Goal: Information Seeking & Learning: Check status

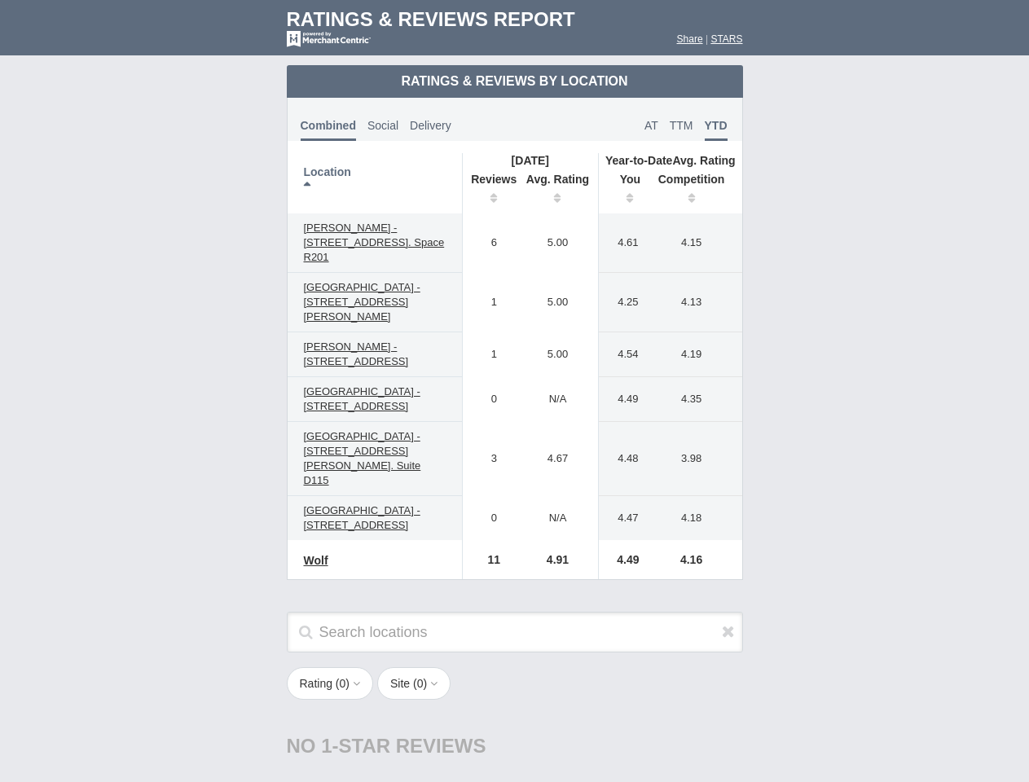
scroll to position [789, 0]
click at [514, 391] on td "0" at bounding box center [489, 399] width 55 height 45
click at [375, 183] on th "Location" at bounding box center [375, 183] width 175 height 60
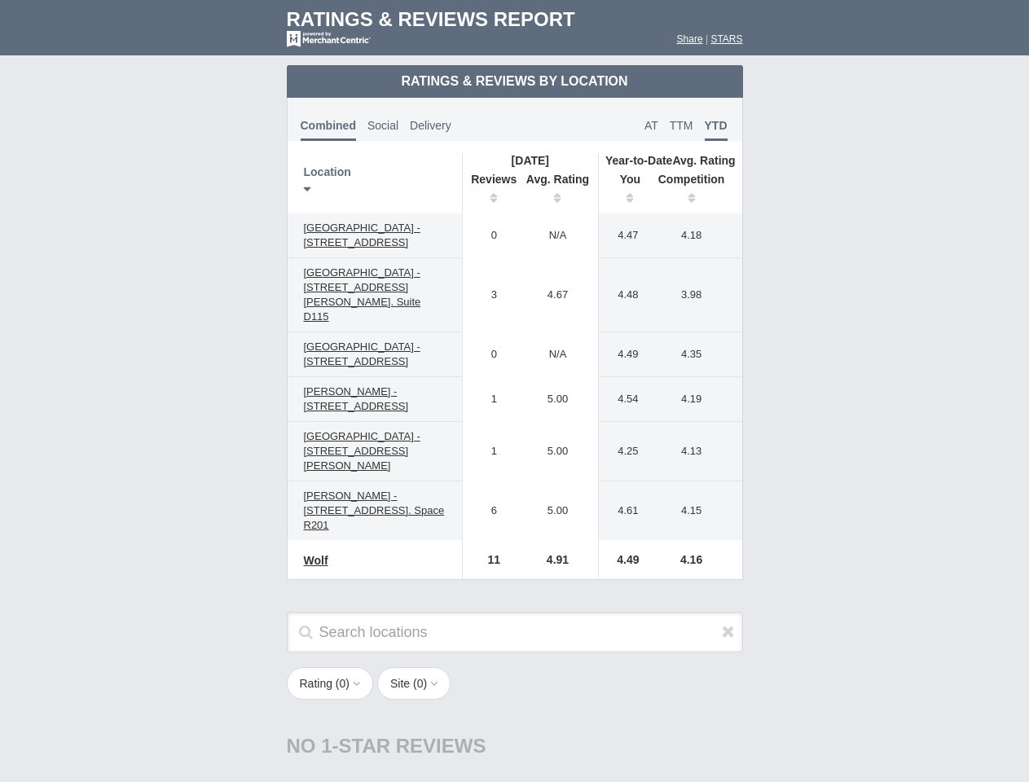
click at [490, 191] on th "Reviews" at bounding box center [489, 191] width 55 height 46
click at [558, 191] on th "Avg. Rating" at bounding box center [557, 191] width 81 height 46
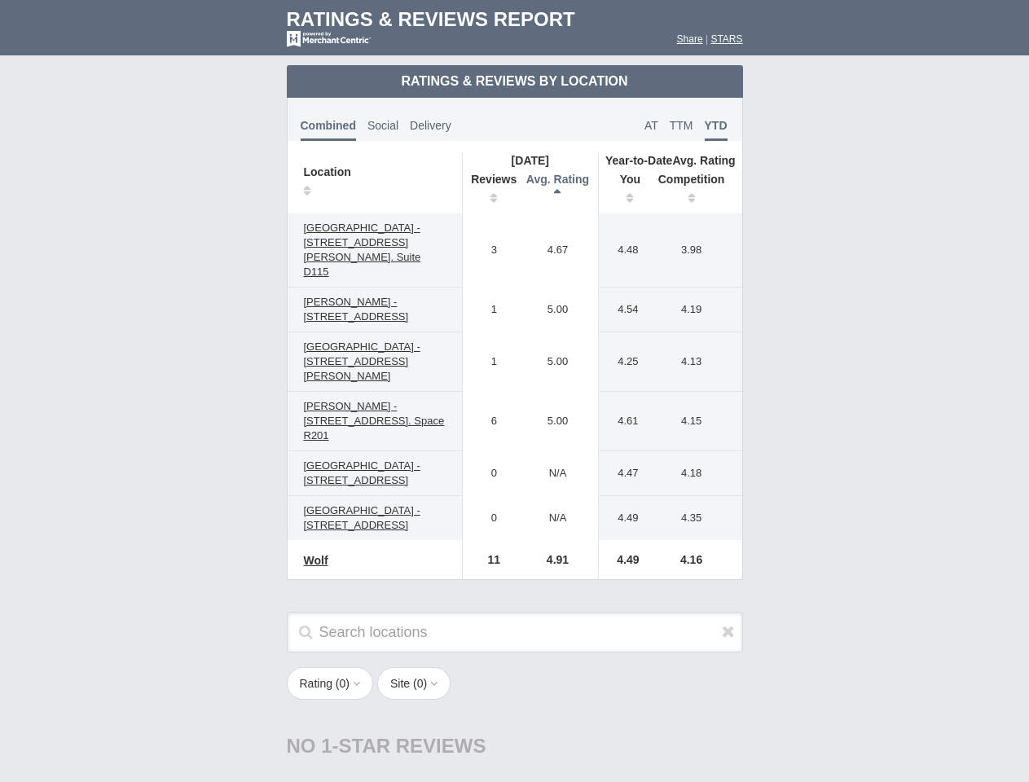
click at [624, 191] on th "You" at bounding box center [624, 191] width 51 height 46
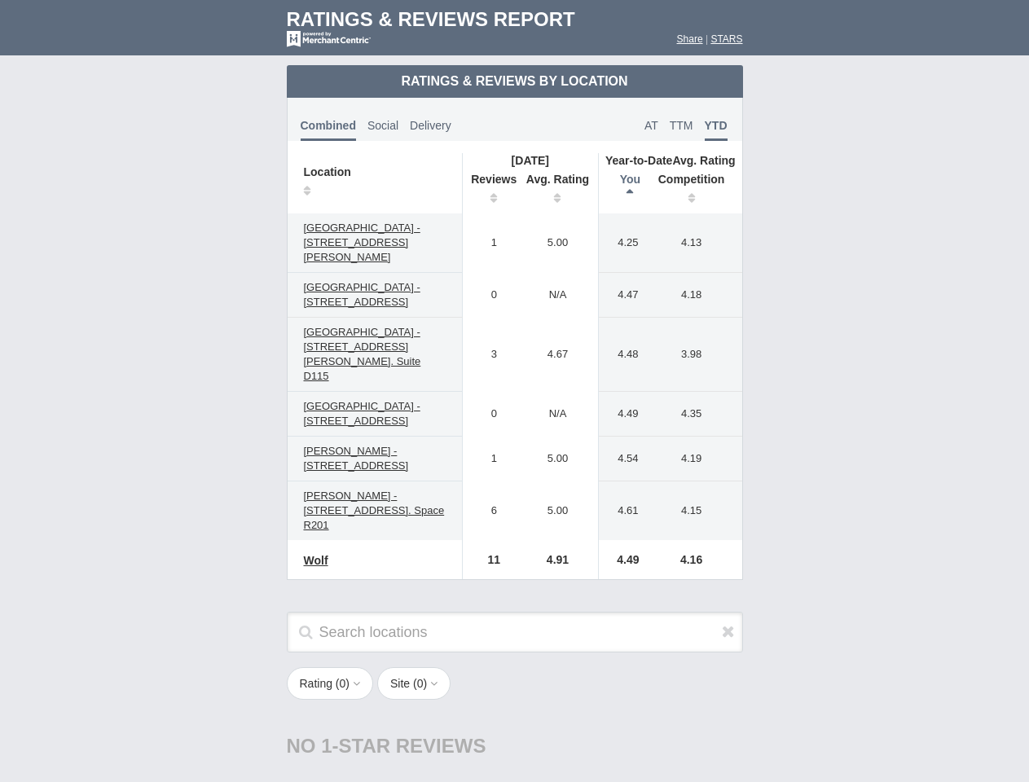
click at [696, 191] on th "Competition" at bounding box center [695, 191] width 93 height 46
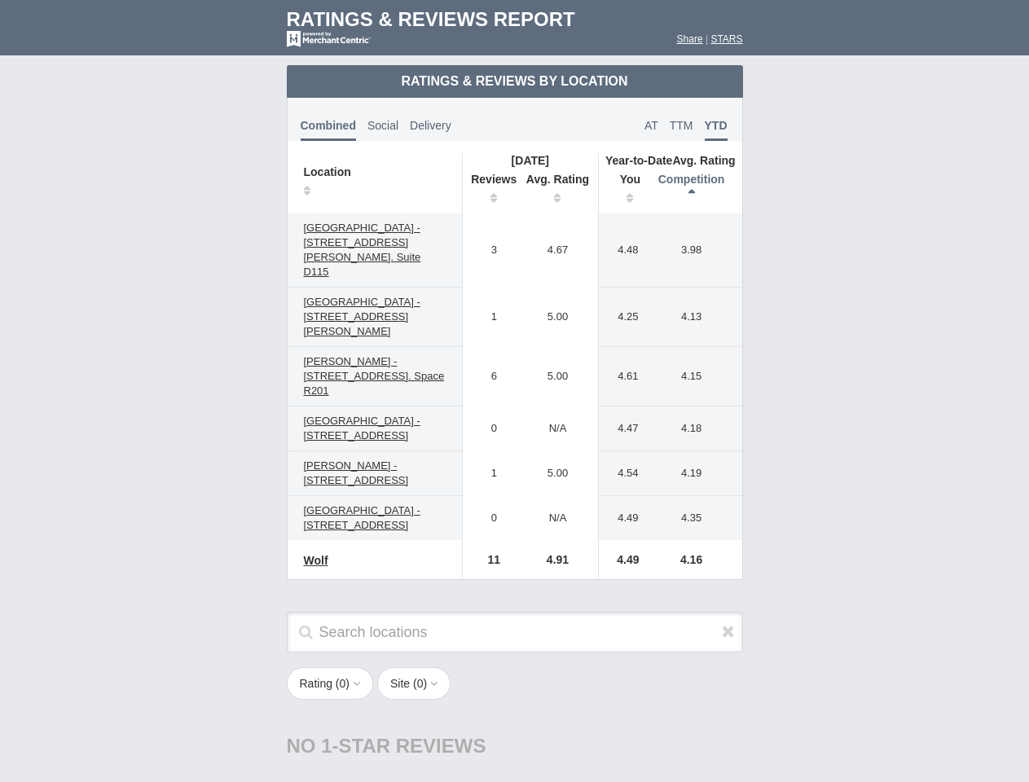
click at [515, 669] on div "Rating ( 0 ) 1 2 3 4 5 Site ( 0 ) Group Social Site Google 1" at bounding box center [514, 692] width 489 height 50
click at [728, 623] on icon at bounding box center [728, 631] width 13 height 16
click at [332, 667] on button "Rating ( 0 )" at bounding box center [330, 683] width 87 height 33
click at [419, 667] on button "Site ( 0 )" at bounding box center [413, 683] width 73 height 33
